Goal: Information Seeking & Learning: Find specific fact

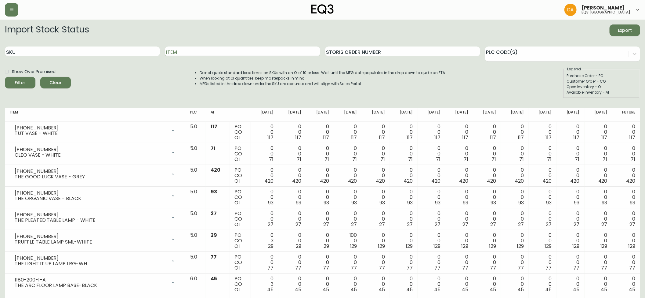
click at [225, 51] on input "Item" at bounding box center [242, 51] width 155 height 10
type input "serene"
click at [5, 77] on button "Filter" at bounding box center [20, 83] width 31 height 12
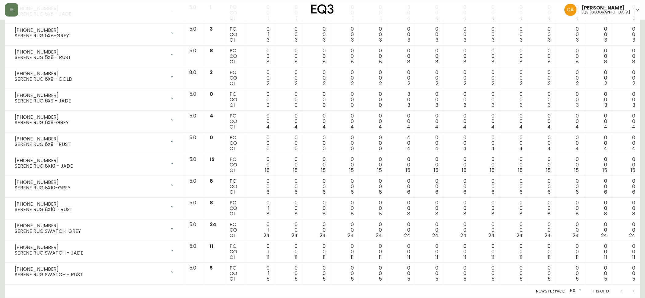
scroll to position [120, 0]
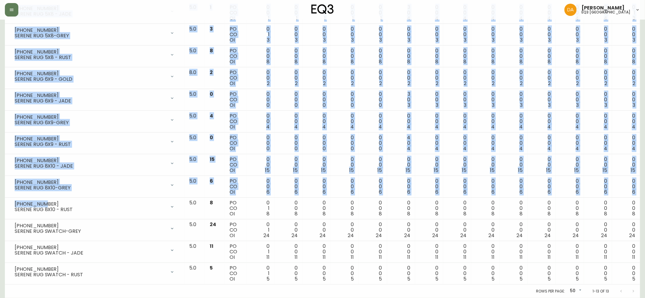
drag, startPoint x: 42, startPoint y: 204, endPoint x: 0, endPoint y: 198, distance: 42.3
click at [0, 198] on main "Import Stock Status Export SKU Item serene Storis Order Number PLC Code(s) Show…" at bounding box center [322, 98] width 645 height 397
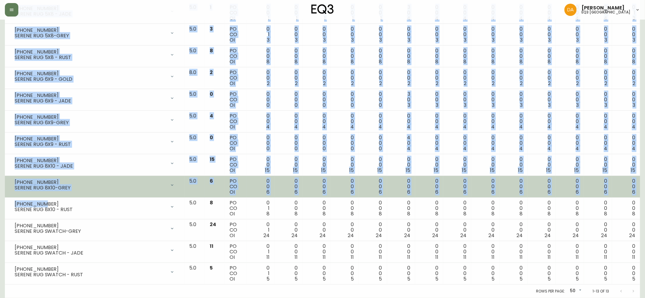
click at [31, 187] on div "SERENE RUG 8X10-GREY" at bounding box center [91, 187] width 152 height 5
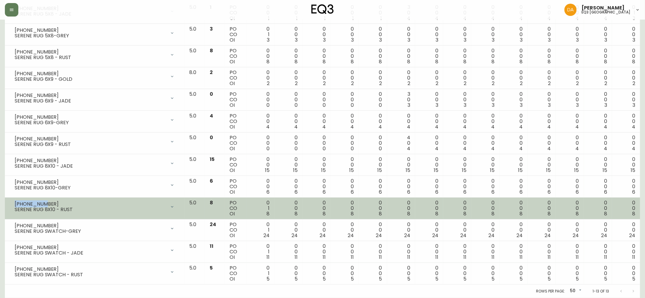
drag, startPoint x: 41, startPoint y: 204, endPoint x: 13, endPoint y: 203, distance: 28.1
click at [13, 203] on div "[PHONE_NUMBER] SERENE RUG 8X10 - RUST" at bounding box center [95, 206] width 170 height 13
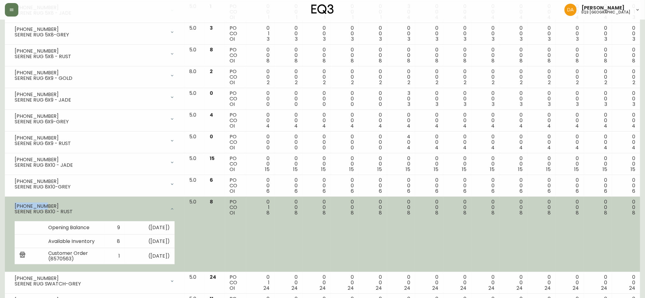
copy div "[PHONE_NUMBER]"
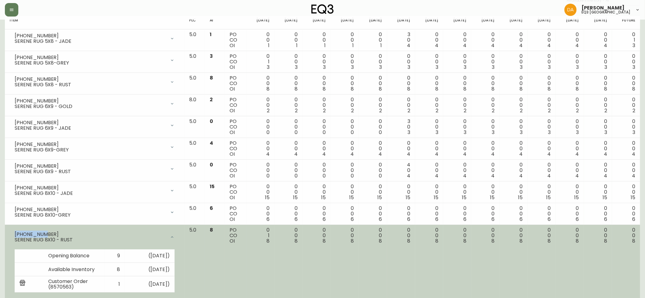
scroll to position [52, 0]
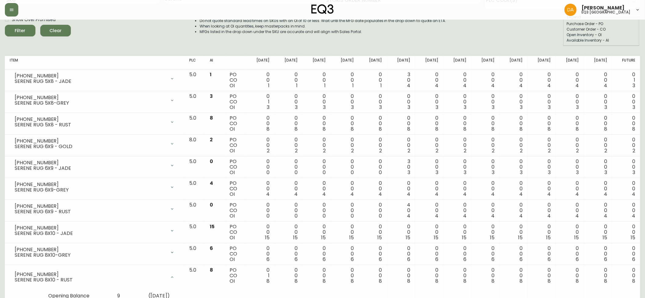
drag, startPoint x: 0, startPoint y: 118, endPoint x: 80, endPoint y: 57, distance: 100.9
click at [0, 118] on main "Import Stock Status Export SKU Item serene Storis Order Number PLC Code(s) Show…" at bounding box center [322, 193] width 645 height 451
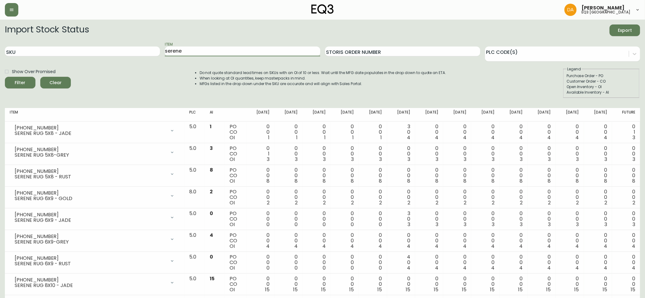
drag, startPoint x: 188, startPoint y: 50, endPoint x: 70, endPoint y: 46, distance: 117.7
click at [70, 46] on div "SKU Item serene Storis Order Number PLC Code(s)" at bounding box center [323, 52] width 636 height 20
type input "barli"
click at [5, 77] on button "Filter" at bounding box center [20, 83] width 31 height 12
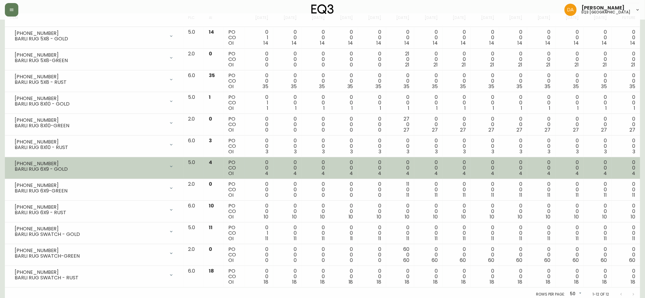
scroll to position [98, 0]
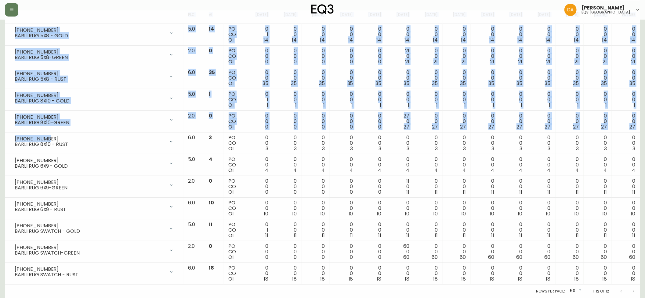
drag, startPoint x: 54, startPoint y: 137, endPoint x: 2, endPoint y: 137, distance: 52.2
click at [2, 137] on main "Import Stock Status Export SKU Item barli Storis Order Number PLC Code(s) Show …" at bounding box center [322, 109] width 645 height 375
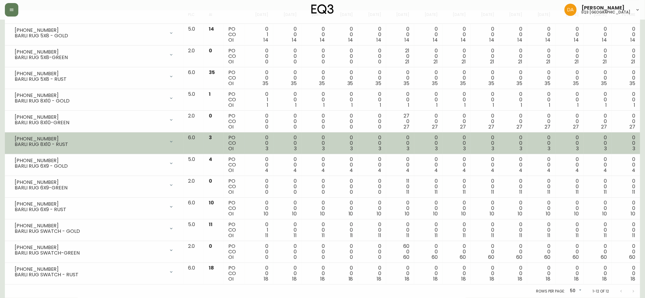
drag, startPoint x: 48, startPoint y: 133, endPoint x: 43, endPoint y: 137, distance: 6.3
click at [43, 137] on td "[PHONE_NUMBER] BARLI RUG 8X10 - RUST Opening Balance 3 ( [DATE] ) Available Inv…" at bounding box center [94, 143] width 179 height 22
click at [42, 138] on div "[PHONE_NUMBER]" at bounding box center [90, 138] width 151 height 5
drag, startPoint x: 48, startPoint y: 137, endPoint x: 9, endPoint y: 135, distance: 39.2
click at [9, 135] on td "[PHONE_NUMBER] BARLI RUG 8X10 - RUST Opening Balance 3 ( [DATE] ) Available Inv…" at bounding box center [94, 143] width 179 height 22
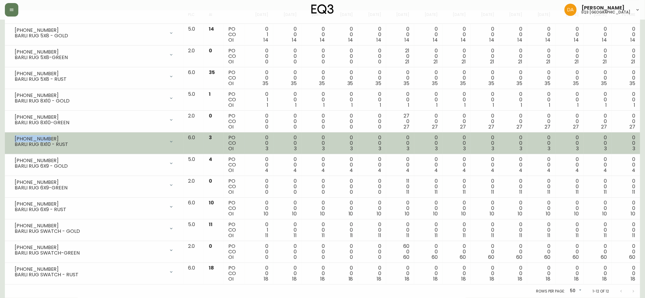
copy div "[PHONE_NUMBER]"
